Goal: Book appointment/travel/reservation

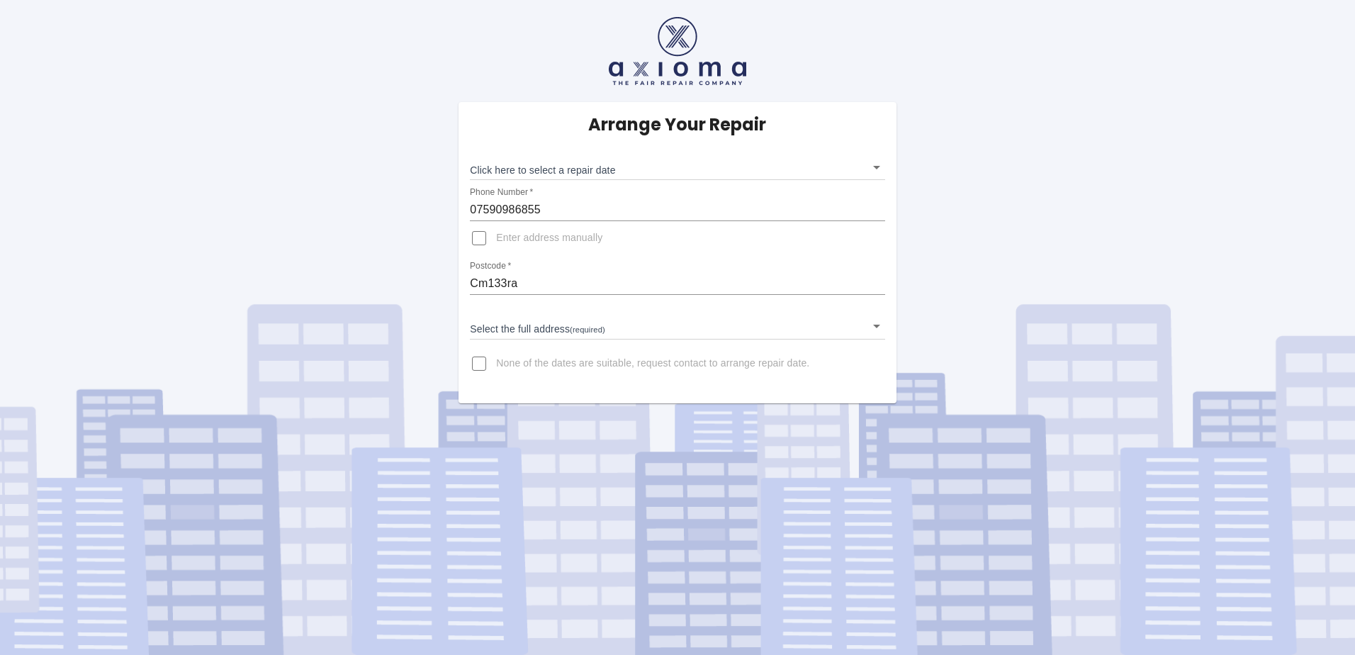
click at [578, 329] on body "Arrange Your Repair Click here to select a repair date ​ Phone Number   * 07590…" at bounding box center [677, 327] width 1355 height 655
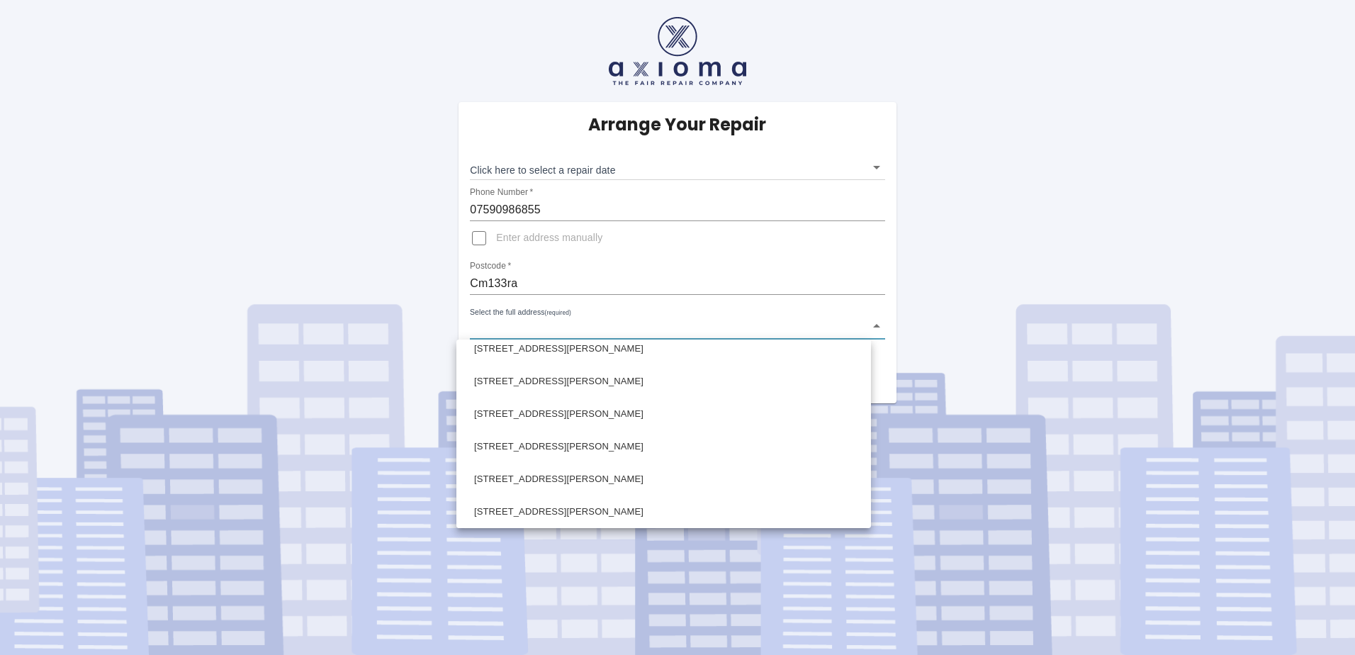
scroll to position [213, 0]
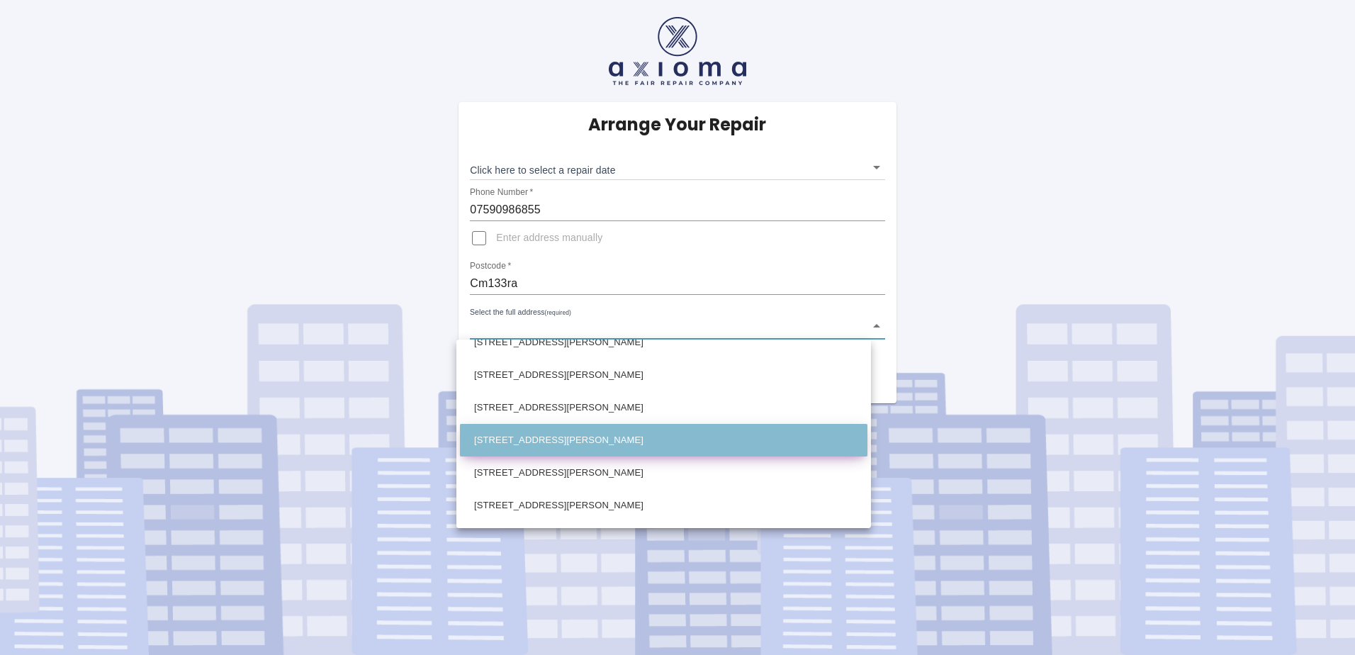
click at [585, 443] on li "[STREET_ADDRESS][PERSON_NAME]" at bounding box center [663, 440] width 407 height 33
type input "[STREET_ADDRESS][PERSON_NAME]"
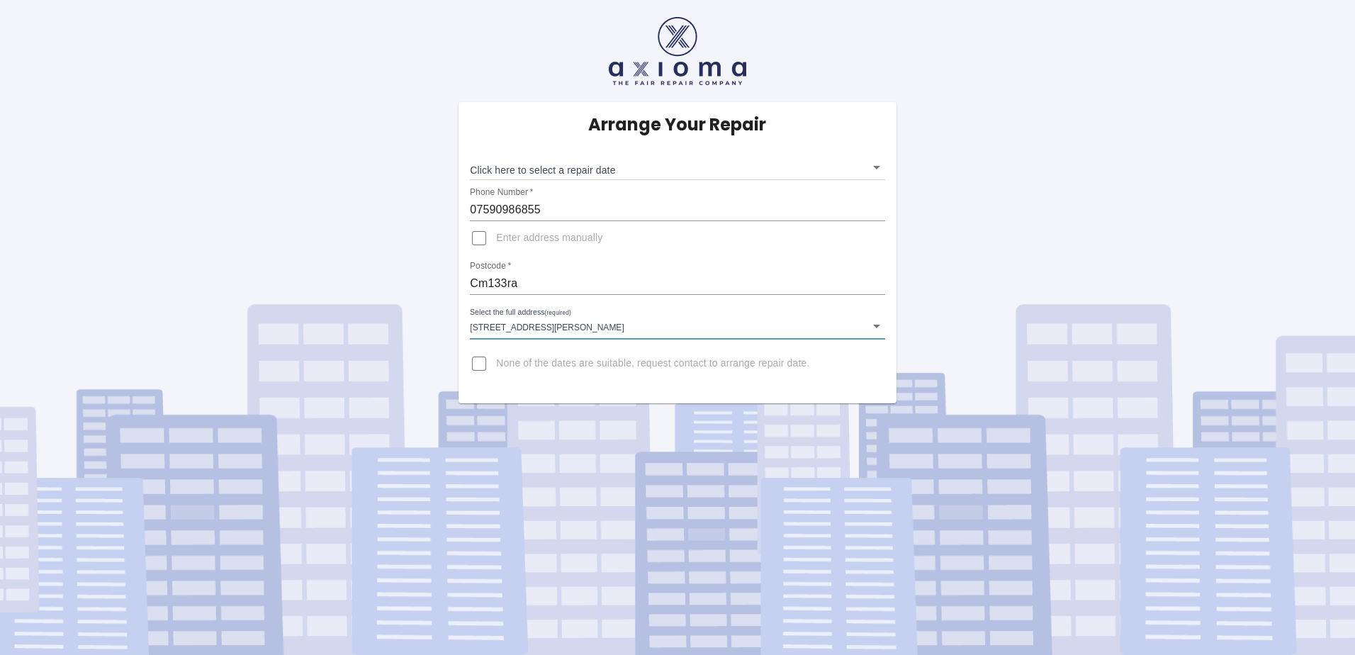
click at [587, 169] on body "Arrange Your Repair Click here to select a repair date ​ Phone Number   * 07590…" at bounding box center [677, 327] width 1355 height 655
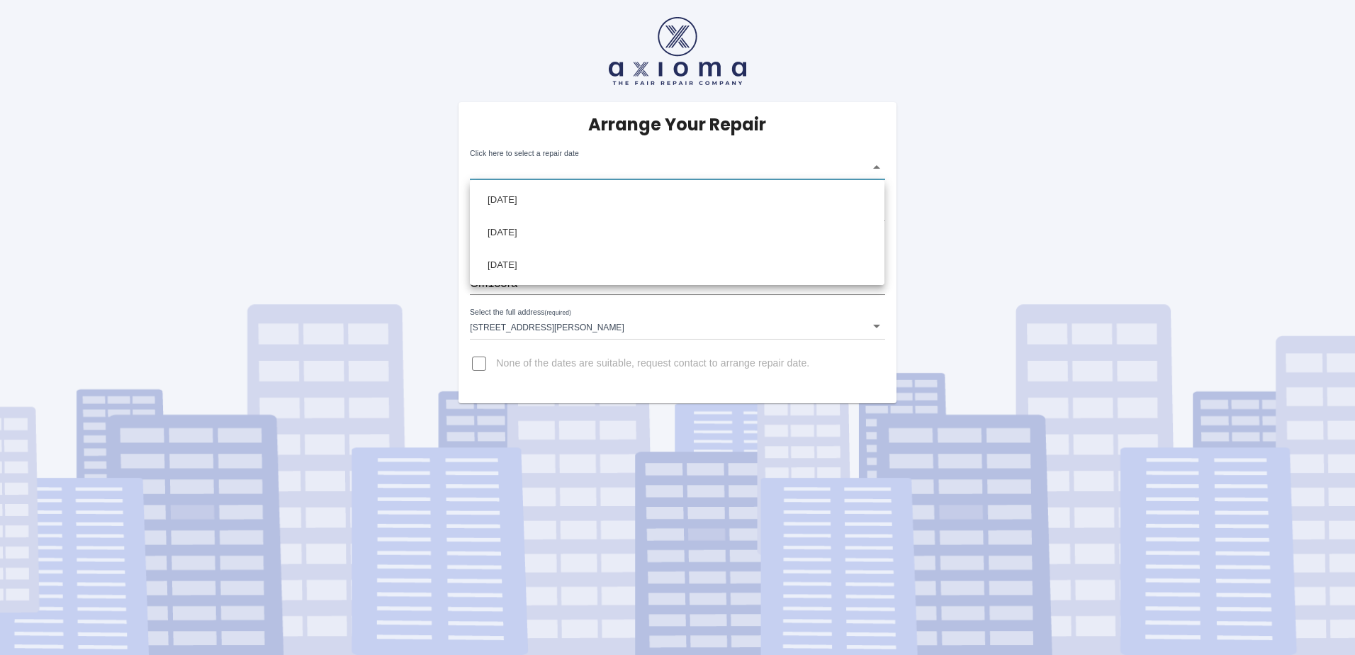
click at [952, 196] on div at bounding box center [677, 327] width 1355 height 655
click at [873, 161] on body "Arrange Your Repair Click here to select a repair date ​ Phone Number   * 07590…" at bounding box center [677, 327] width 1355 height 655
click at [1014, 171] on div at bounding box center [677, 327] width 1355 height 655
click at [477, 362] on input "None of the dates are suitable, request contact to arrange repair date." at bounding box center [479, 363] width 34 height 34
checkbox input "true"
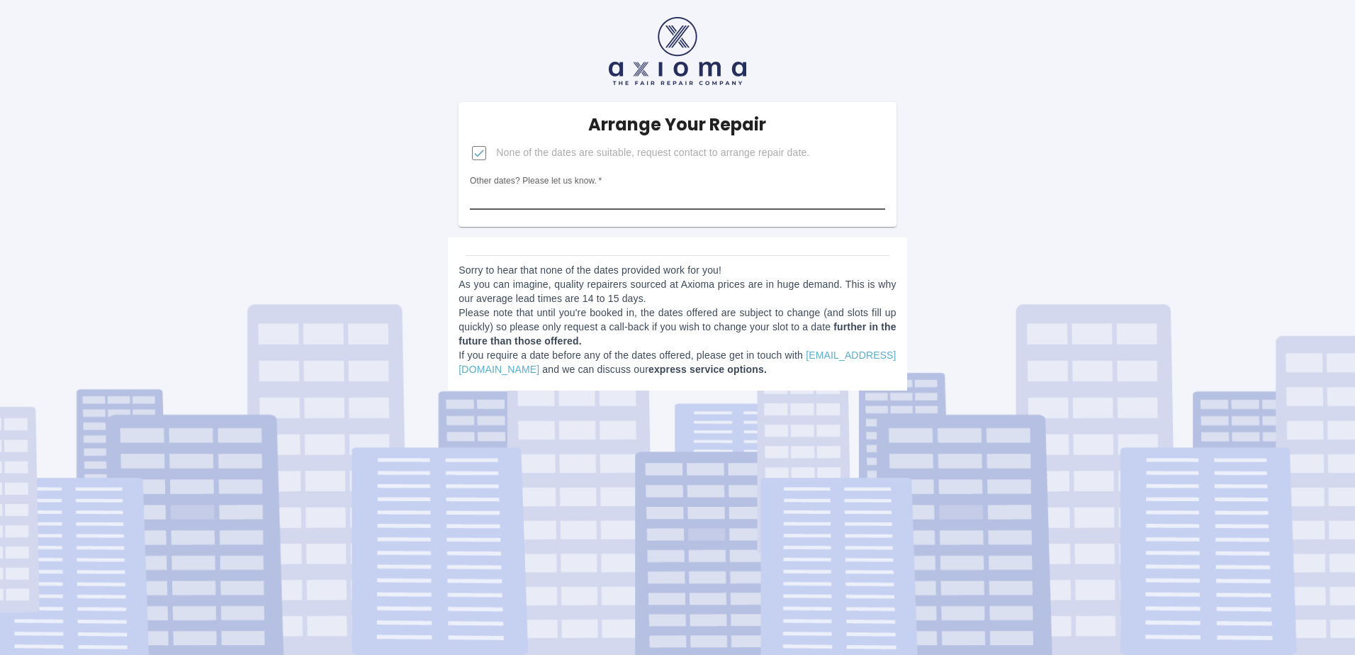
click at [622, 193] on input "Other dates? Please let us know.   *" at bounding box center [677, 198] width 414 height 23
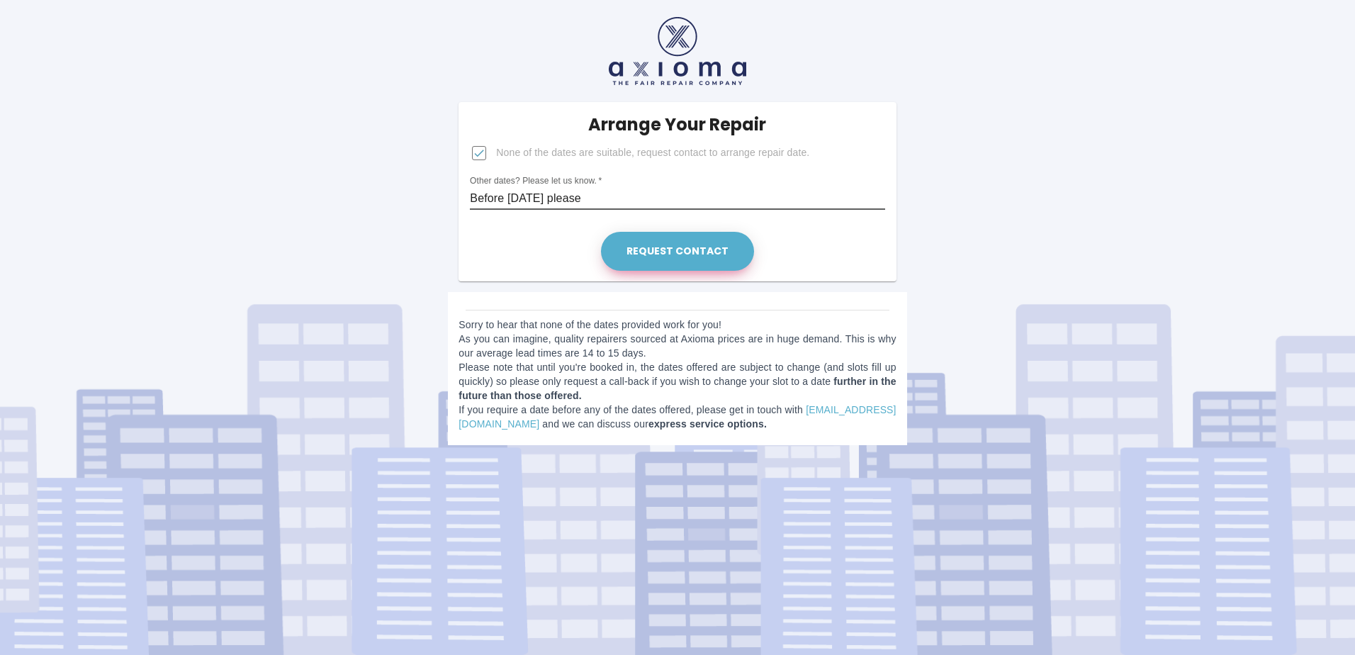
type input "Before [DATE] please"
click at [660, 252] on button "Request contact" at bounding box center [677, 251] width 153 height 39
